Goal: Task Accomplishment & Management: Manage account settings

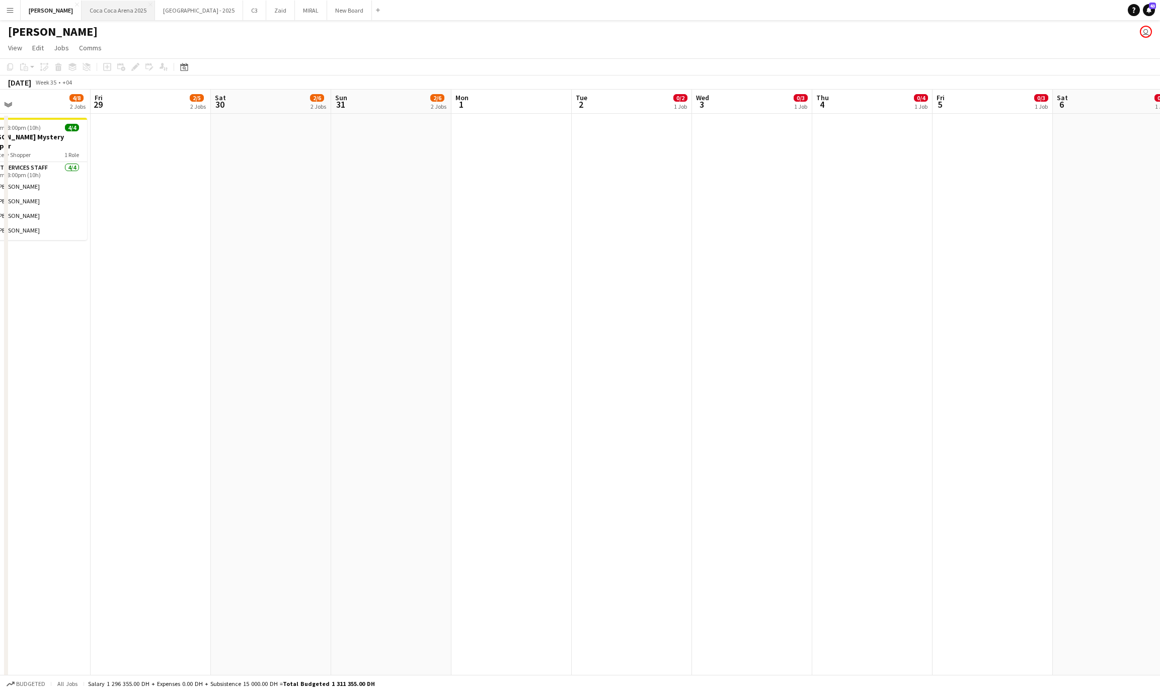
click at [82, 10] on button "[GEOGRAPHIC_DATA] 2025 Close" at bounding box center [119, 11] width 74 height 20
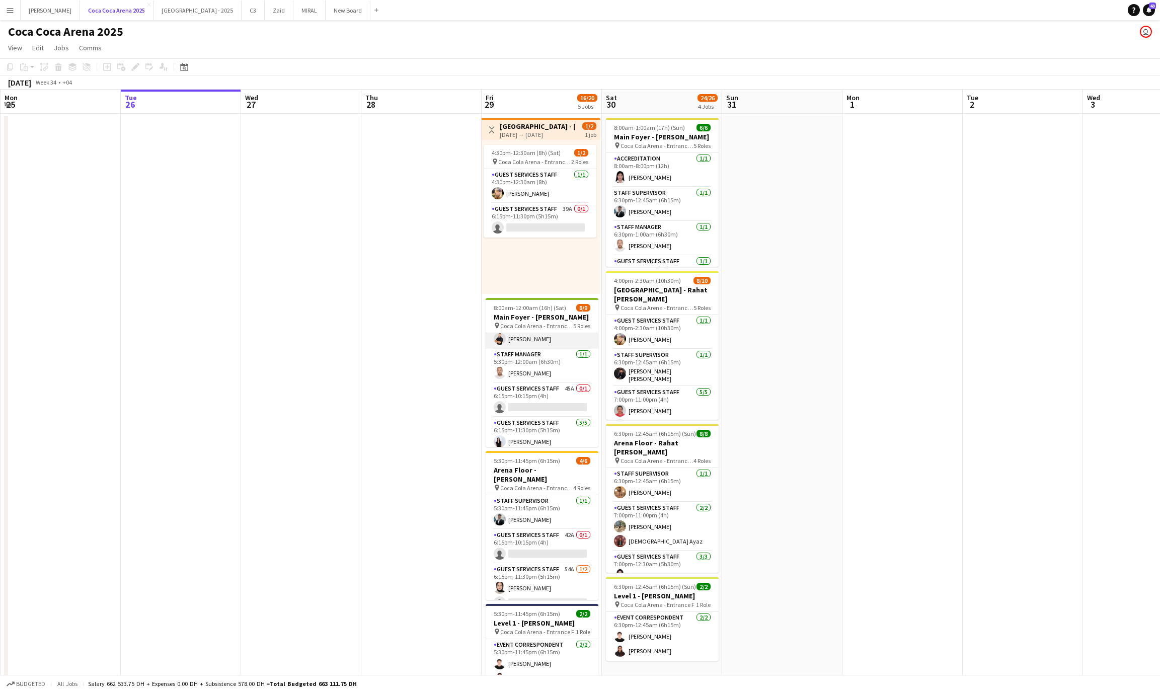
scroll to position [49, 0]
click at [526, 196] on app-card-role "Guest Services Staff [DATE] 4:30pm-12:30am (8h) [PERSON_NAME]" at bounding box center [540, 186] width 113 height 34
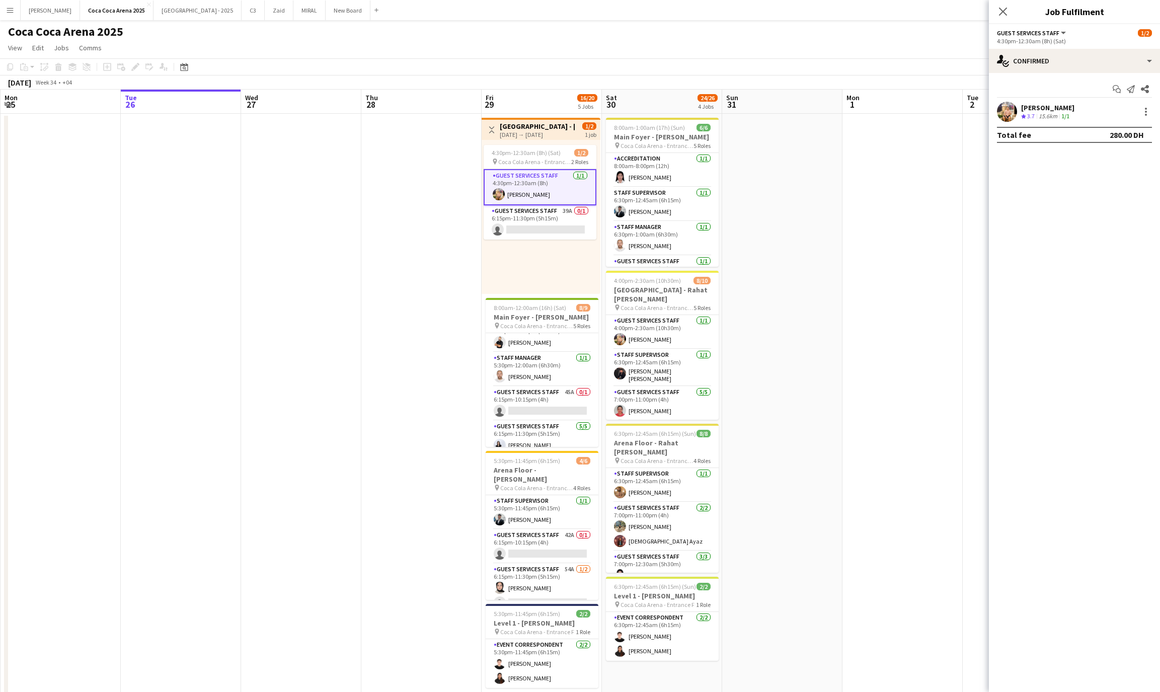
click at [530, 131] on div "[DATE] → [DATE]" at bounding box center [537, 135] width 75 height 8
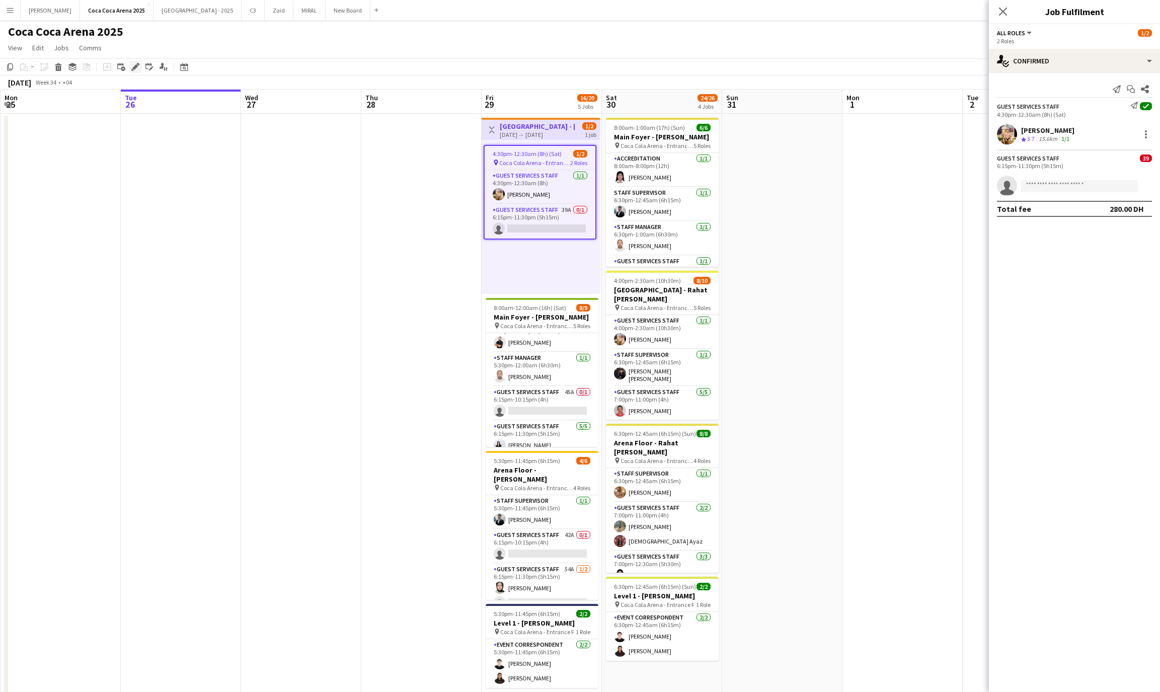
click at [137, 66] on icon at bounding box center [135, 67] width 6 height 6
